Goal: Understand process/instructions: Learn how to perform a task or action

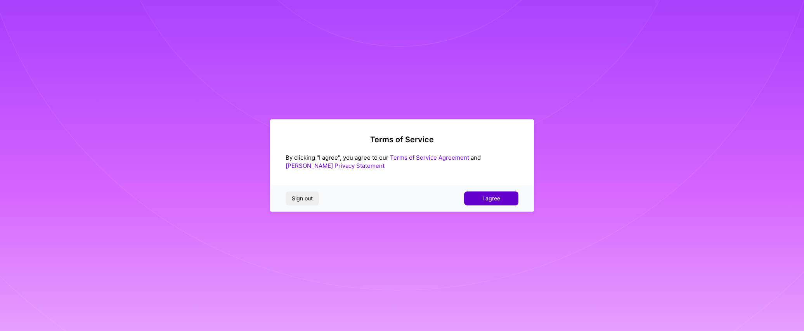
click at [491, 202] on span "I agree" at bounding box center [491, 199] width 18 height 8
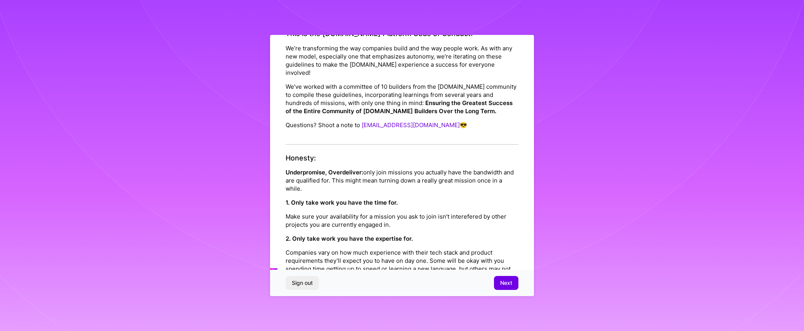
scroll to position [54, 0]
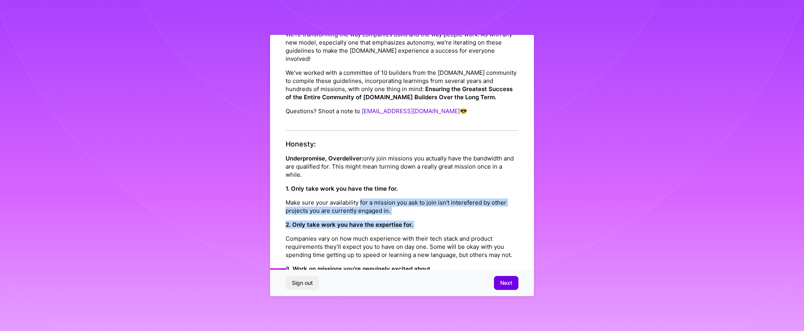
drag, startPoint x: 361, startPoint y: 196, endPoint x: 441, endPoint y: 223, distance: 85.2
click at [441, 223] on div "Honesty: Underpromise, Overdeliver: only join missions you actually have the ba…" at bounding box center [402, 247] width 233 height 215
click at [441, 223] on div "2. Only take work you have the expertise for. Companies vary on how much experi…" at bounding box center [402, 240] width 233 height 38
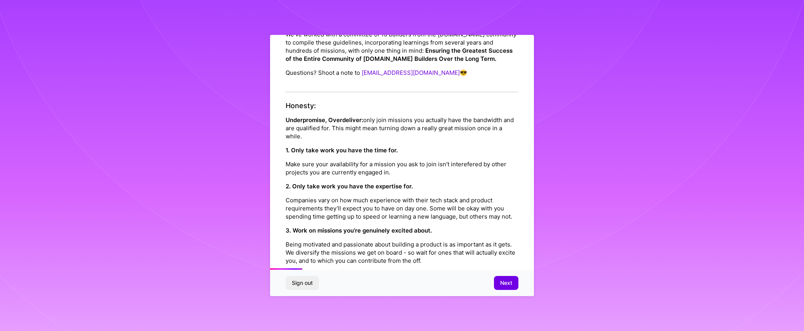
scroll to position [111, 0]
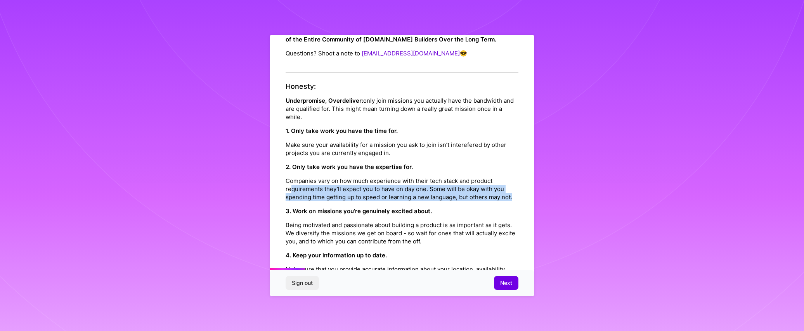
drag, startPoint x: 292, startPoint y: 181, endPoint x: 523, endPoint y: 196, distance: 231.5
click at [523, 196] on div "Platform Code of Conduct This is the [DOMAIN_NAME] Platform Code of Conduct! We…" at bounding box center [402, 166] width 264 height 262
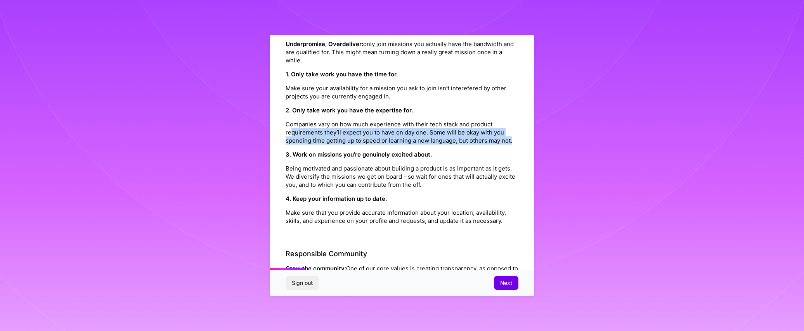
scroll to position [178, 0]
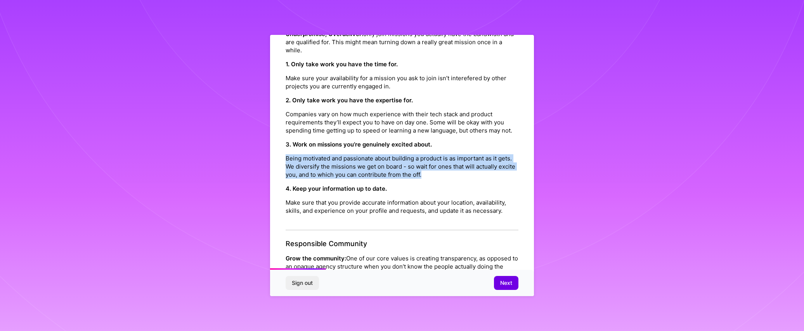
drag, startPoint x: 277, startPoint y: 158, endPoint x: 486, endPoint y: 174, distance: 209.4
click at [486, 174] on div "Platform Code of Conduct This is the [DOMAIN_NAME] Platform Code of Conduct! We…" at bounding box center [402, 166] width 264 height 262
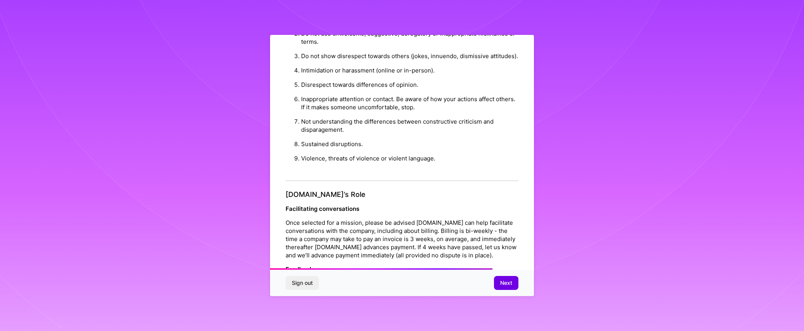
scroll to position [707, 0]
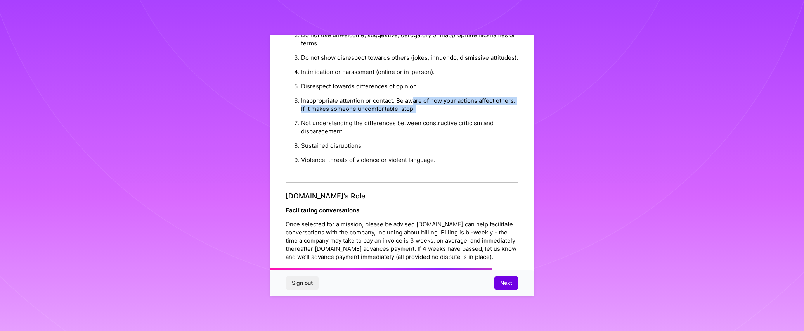
drag, startPoint x: 414, startPoint y: 119, endPoint x: 415, endPoint y: 133, distance: 14.0
click at [415, 133] on ol "Conduct or speech which might be considered sexist, racist, homophobic, transph…" at bounding box center [402, 86] width 233 height 162
click at [415, 133] on li "Not understanding the differences between constructive criticism and disparagem…" at bounding box center [409, 127] width 217 height 23
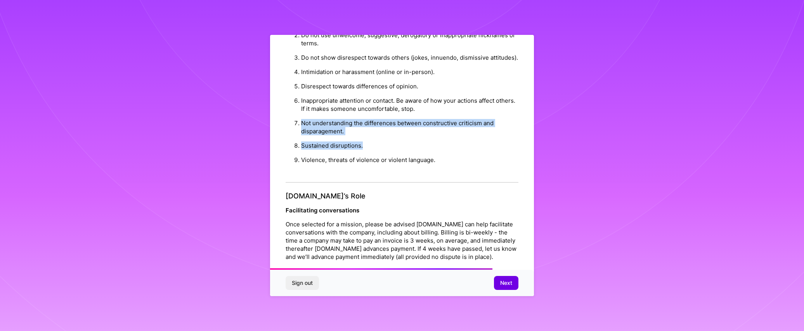
drag, startPoint x: 300, startPoint y: 136, endPoint x: 399, endPoint y: 160, distance: 100.9
click at [399, 160] on ol "Conduct or speech which might be considered sexist, racist, homophobic, transph…" at bounding box center [402, 86] width 233 height 162
click at [399, 153] on li "Sustained disruptions." at bounding box center [409, 146] width 217 height 14
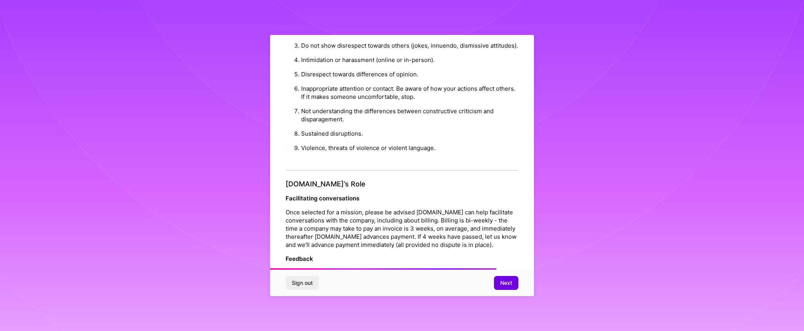
scroll to position [719, 0]
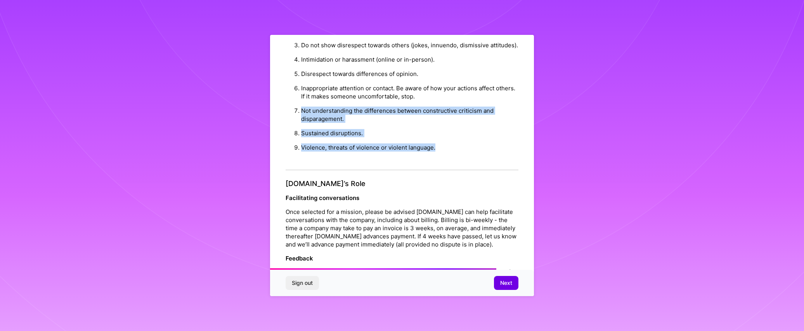
drag, startPoint x: 450, startPoint y: 169, endPoint x: 297, endPoint y: 126, distance: 159.3
click at [297, 126] on ol "Conduct or speech which might be considered sexist, racist, homophobic, transph…" at bounding box center [402, 74] width 233 height 162
click at [301, 126] on li "Not understanding the differences between constructive criticism and disparagem…" at bounding box center [409, 115] width 217 height 23
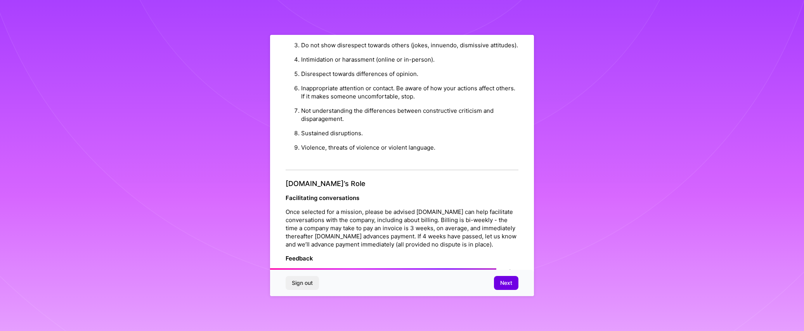
click at [301, 123] on li "Not understanding the differences between constructive criticism and disparagem…" at bounding box center [409, 115] width 217 height 23
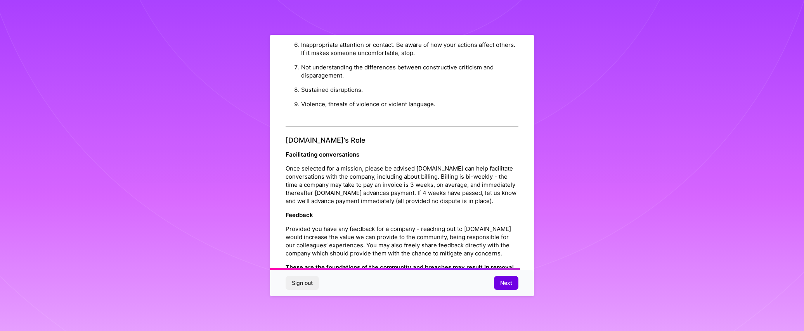
scroll to position [839, 0]
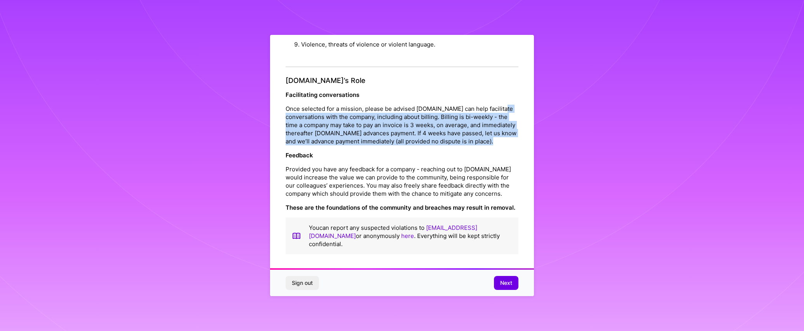
drag, startPoint x: 298, startPoint y: 115, endPoint x: 503, endPoint y: 149, distance: 207.1
click at [503, 149] on div "[DOMAIN_NAME]’s Role Facilitating conversations Once selected for a mission, pl…" at bounding box center [402, 165] width 233 height 179
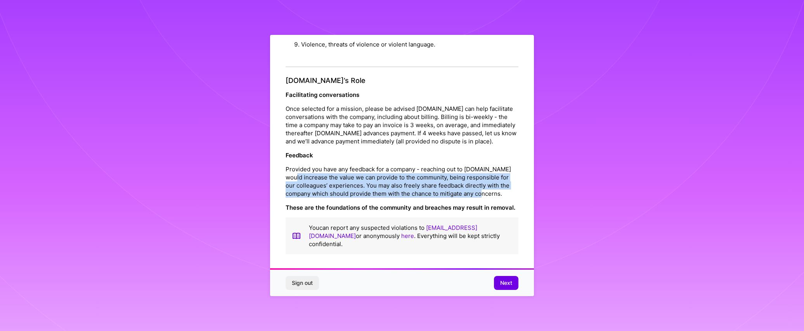
drag, startPoint x: 297, startPoint y: 175, endPoint x: 509, endPoint y: 192, distance: 213.0
click at [509, 192] on p "Provided you have any feedback for a company - reaching out to [DOMAIN_NAME] wo…" at bounding box center [402, 181] width 233 height 33
click at [503, 290] on button "Next" at bounding box center [506, 283] width 24 height 14
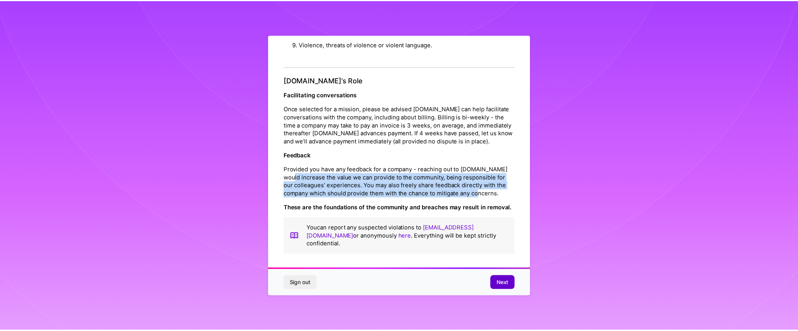
scroll to position [0, 0]
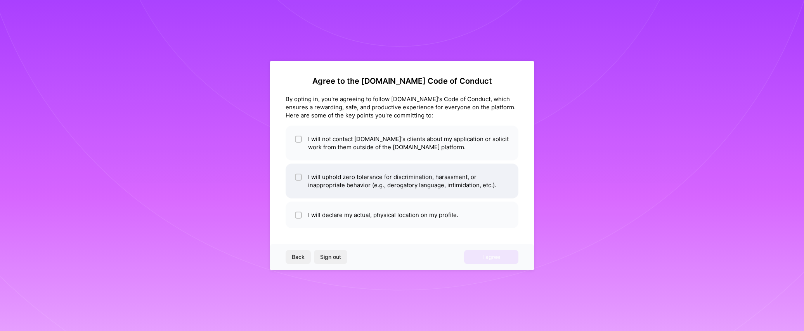
click at [334, 180] on li "I will uphold zero tolerance for discrimination, harassment, or inappropriate b…" at bounding box center [402, 181] width 233 height 35
checkbox input "true"
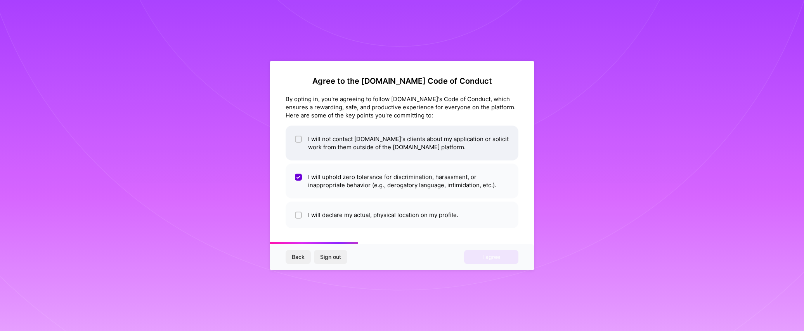
click at [338, 146] on li "I will not contact [DOMAIN_NAME]'s clients about my application or solicit work…" at bounding box center [402, 143] width 233 height 35
checkbox input "true"
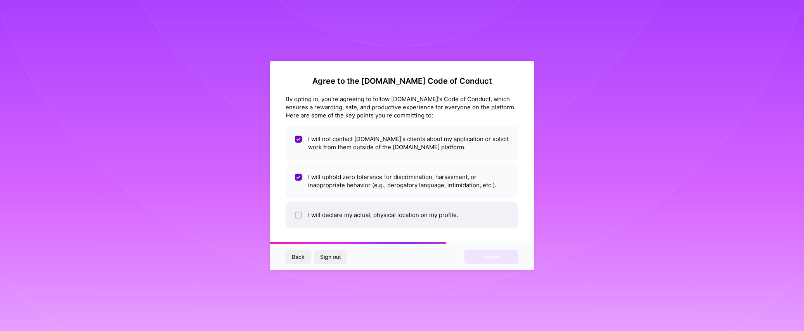
click at [375, 211] on li "I will declare my actual, physical location on my profile." at bounding box center [402, 215] width 233 height 27
checkbox input "true"
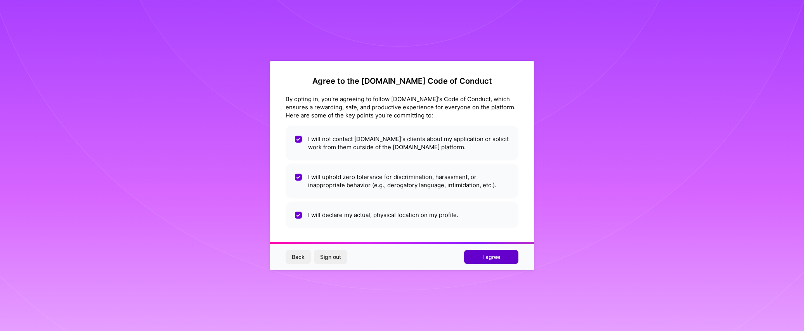
click at [485, 255] on span "I agree" at bounding box center [491, 257] width 18 height 8
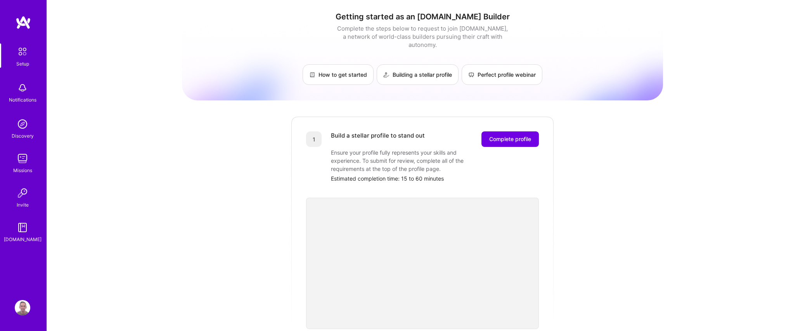
click at [21, 158] on img at bounding box center [23, 159] width 16 height 16
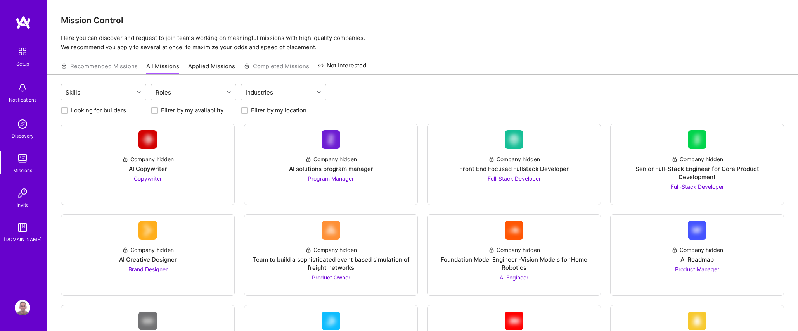
click at [18, 56] on img at bounding box center [22, 51] width 16 height 16
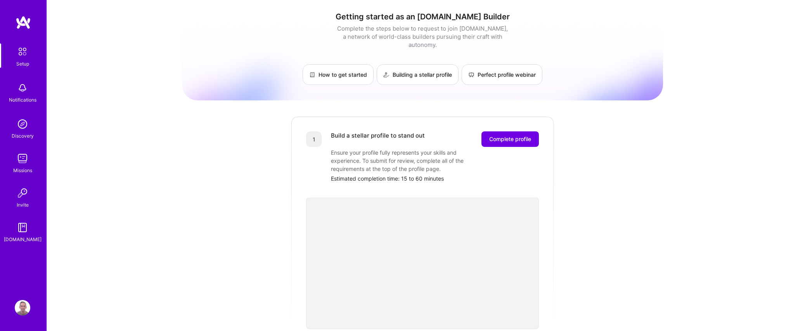
click at [767, 52] on div "Getting started as an [DOMAIN_NAME] Builder Complete the steps below to request…" at bounding box center [422, 303] width 751 height 606
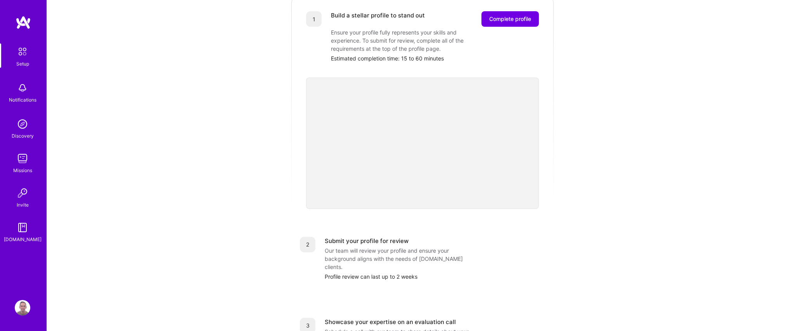
scroll to position [259, 0]
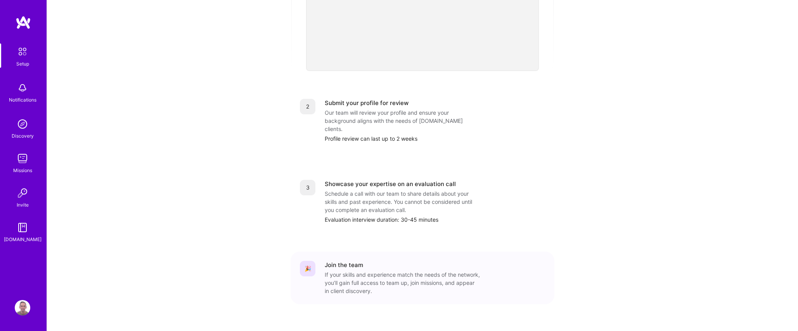
click at [657, 151] on div "Getting started as an [DOMAIN_NAME] Builder Complete the steps below to request…" at bounding box center [422, 44] width 481 height 595
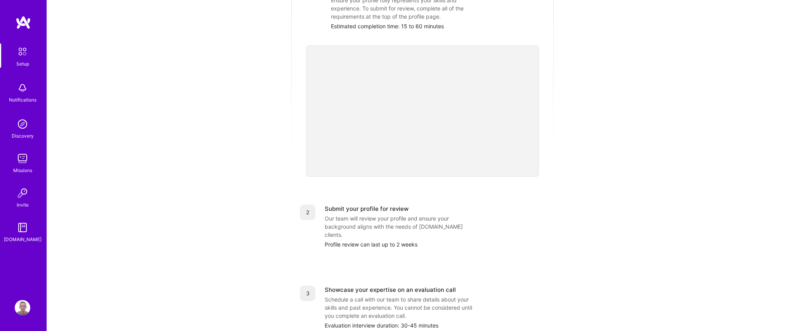
scroll to position [154, 0]
